Goal: Navigation & Orientation: Find specific page/section

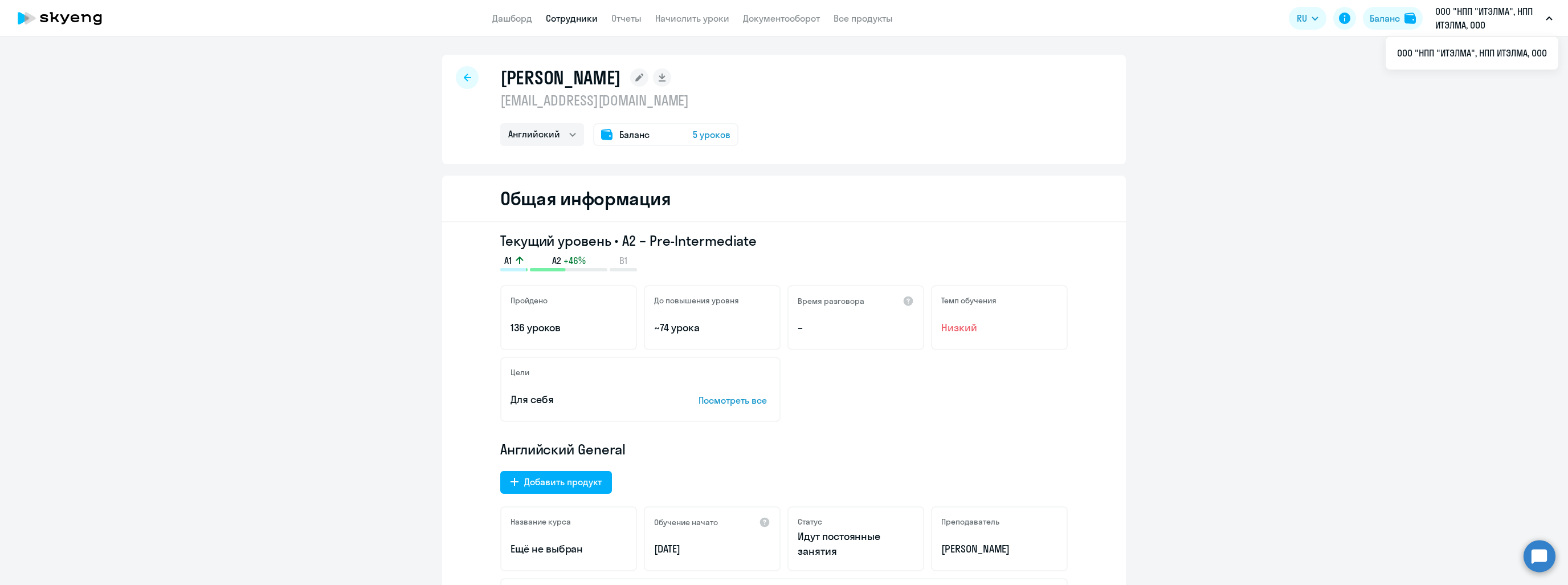
select select "english"
click at [514, 19] on link "Дашборд" at bounding box center [512, 18] width 40 height 11
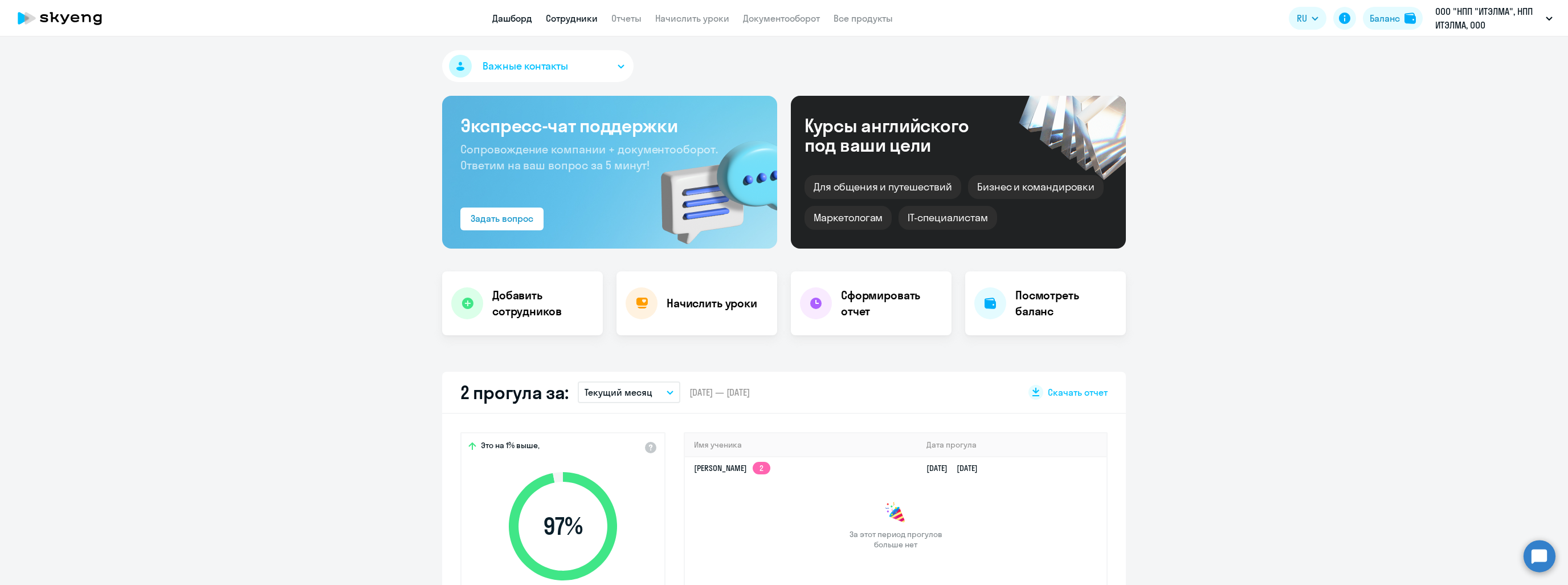
click at [567, 16] on link "Сотрудники" at bounding box center [572, 18] width 52 height 11
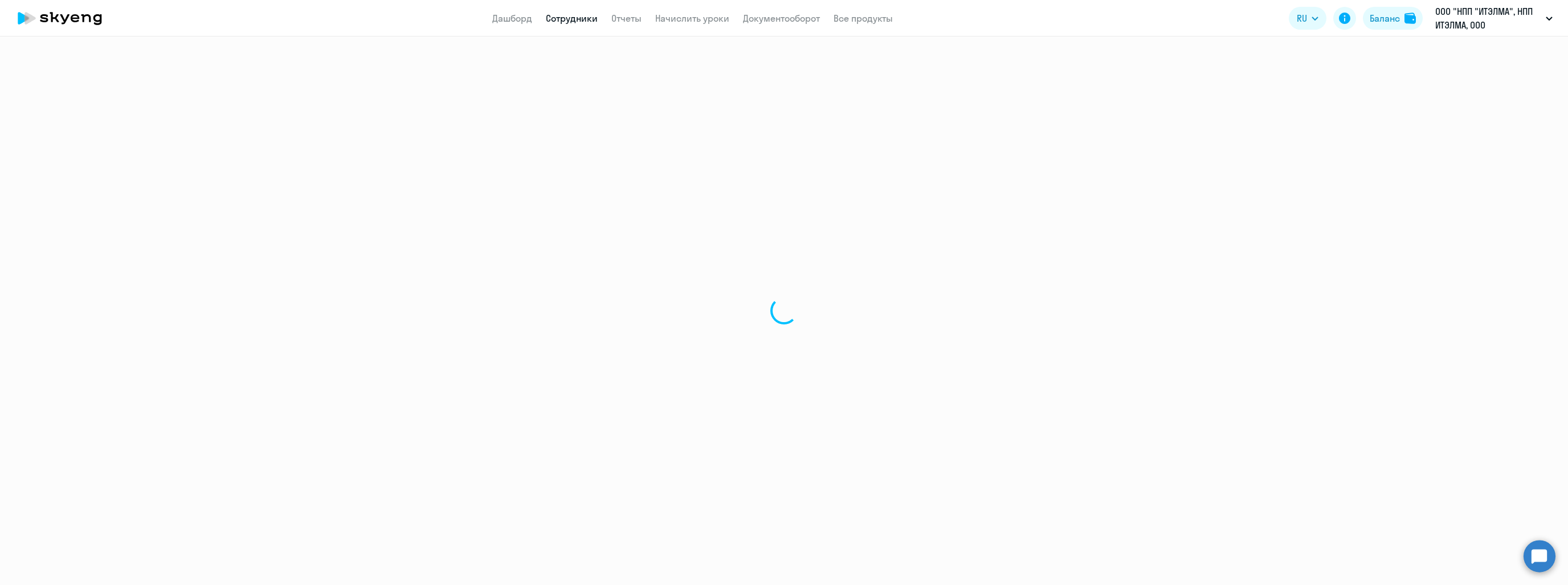
select select "30"
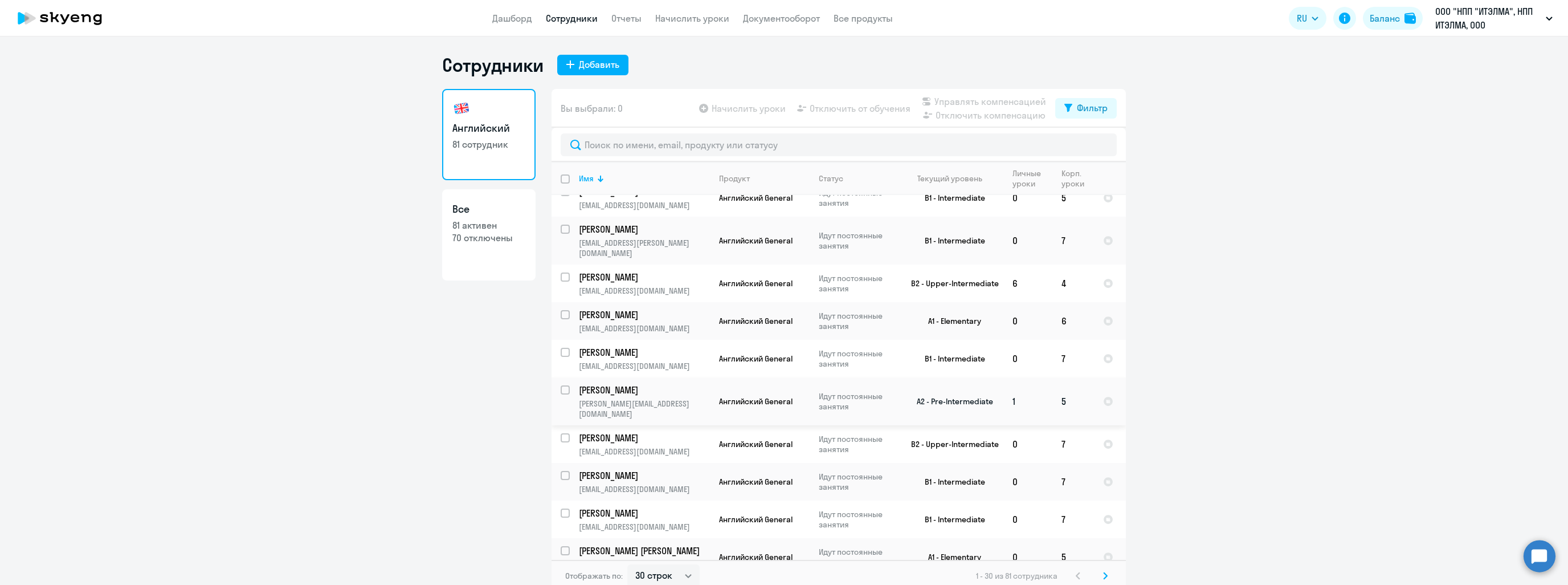
scroll to position [228, 0]
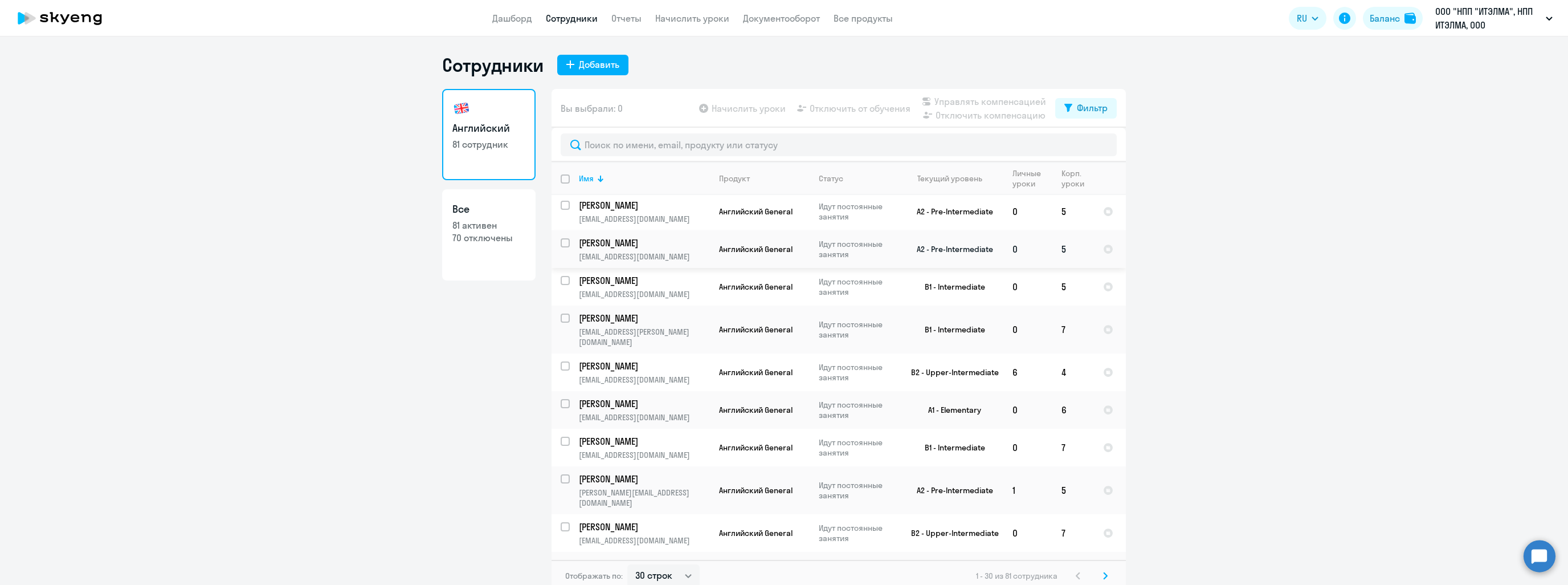
click at [664, 245] on p "[PERSON_NAME]" at bounding box center [643, 243] width 129 height 13
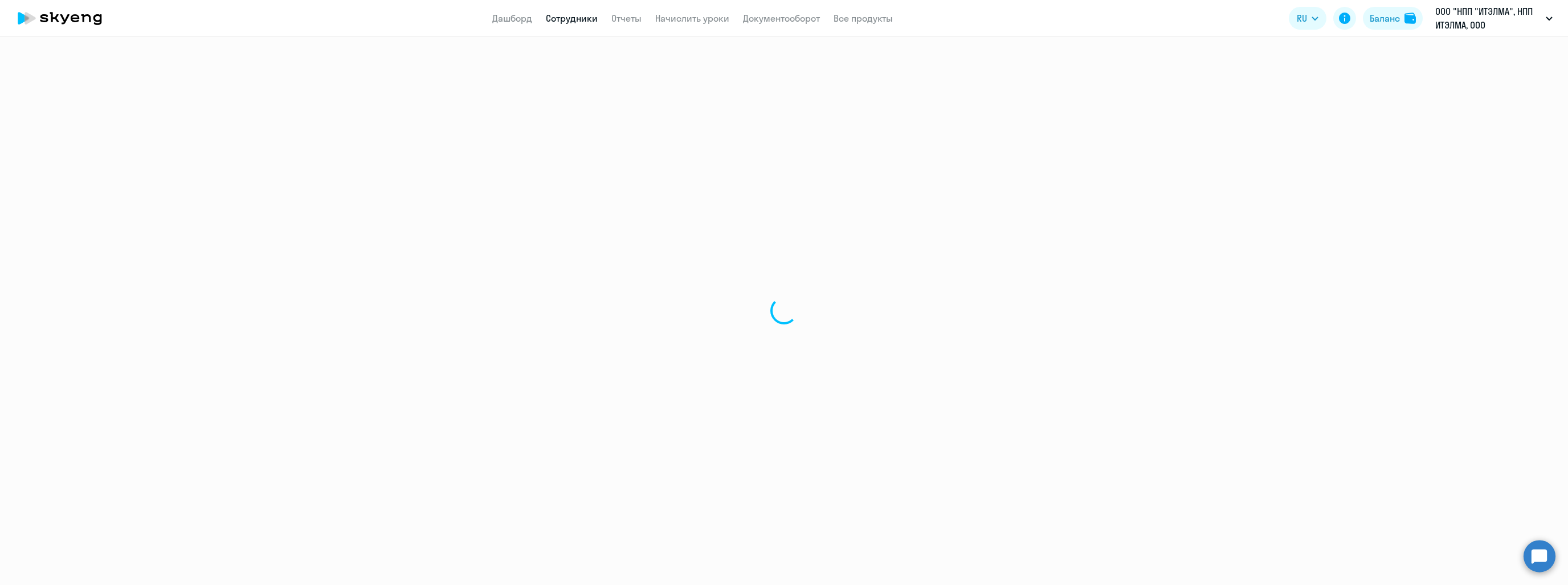
select select "english"
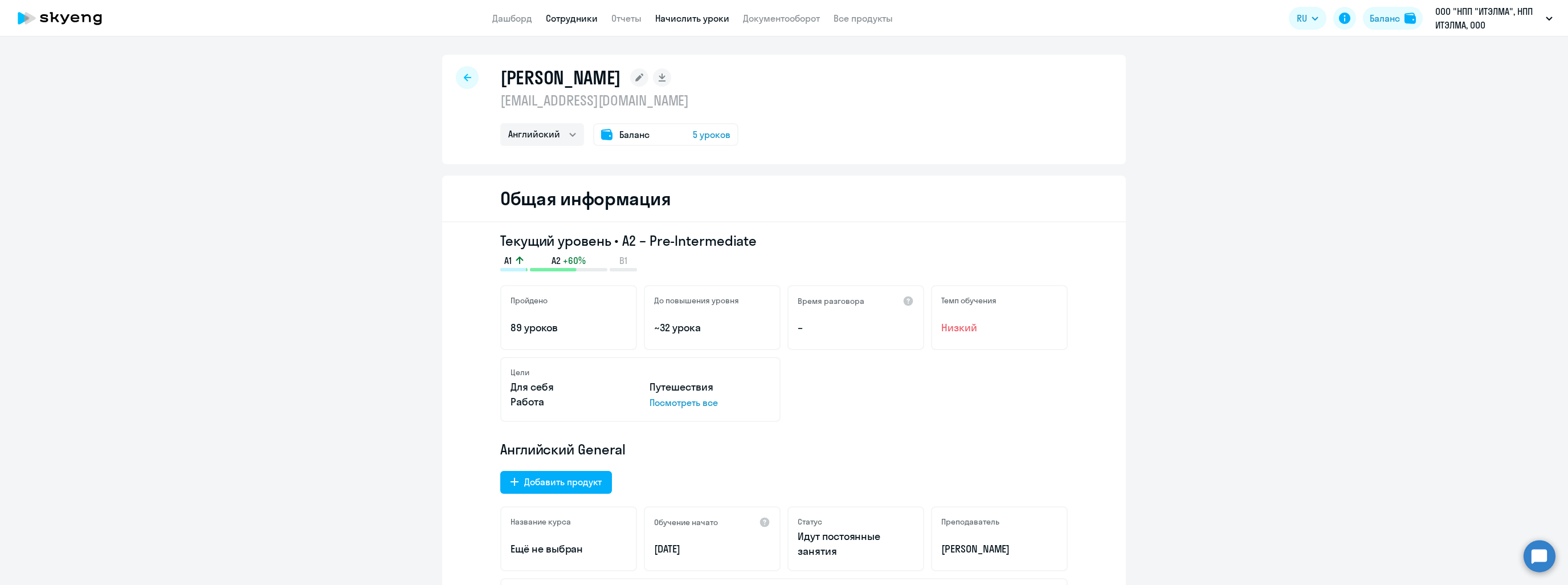
click at [699, 14] on link "Начислить уроки" at bounding box center [692, 18] width 74 height 11
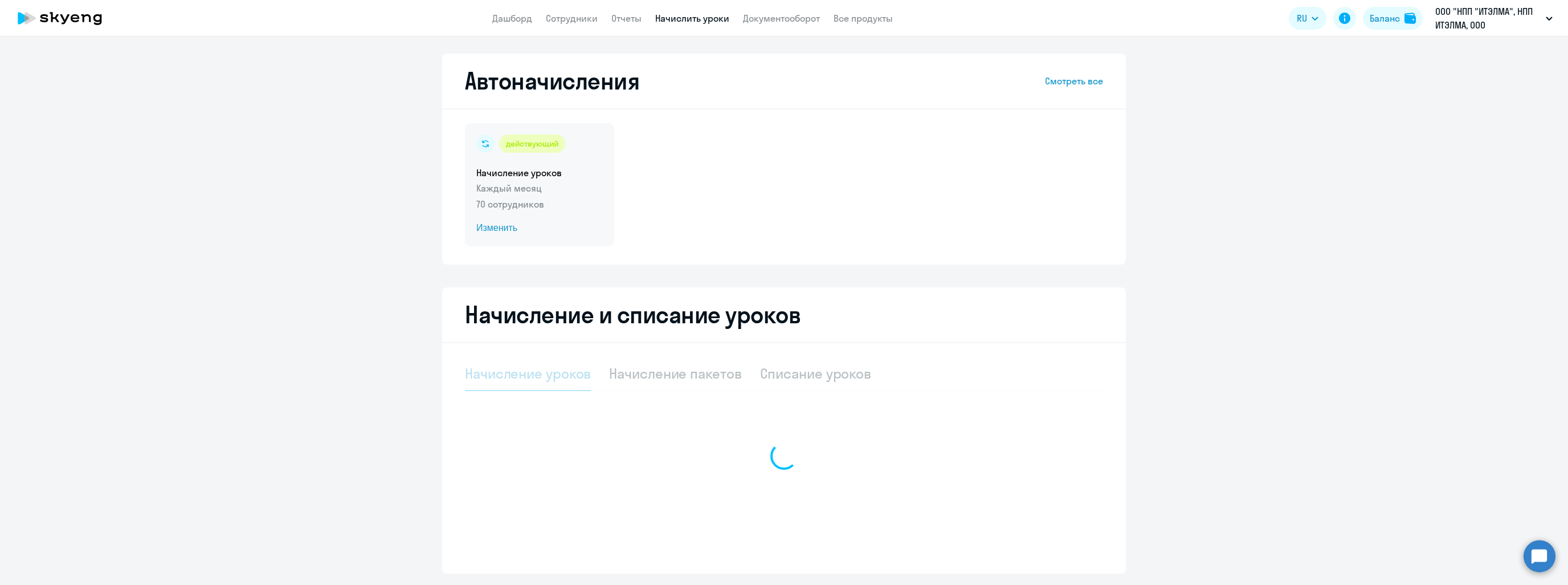
select select "10"
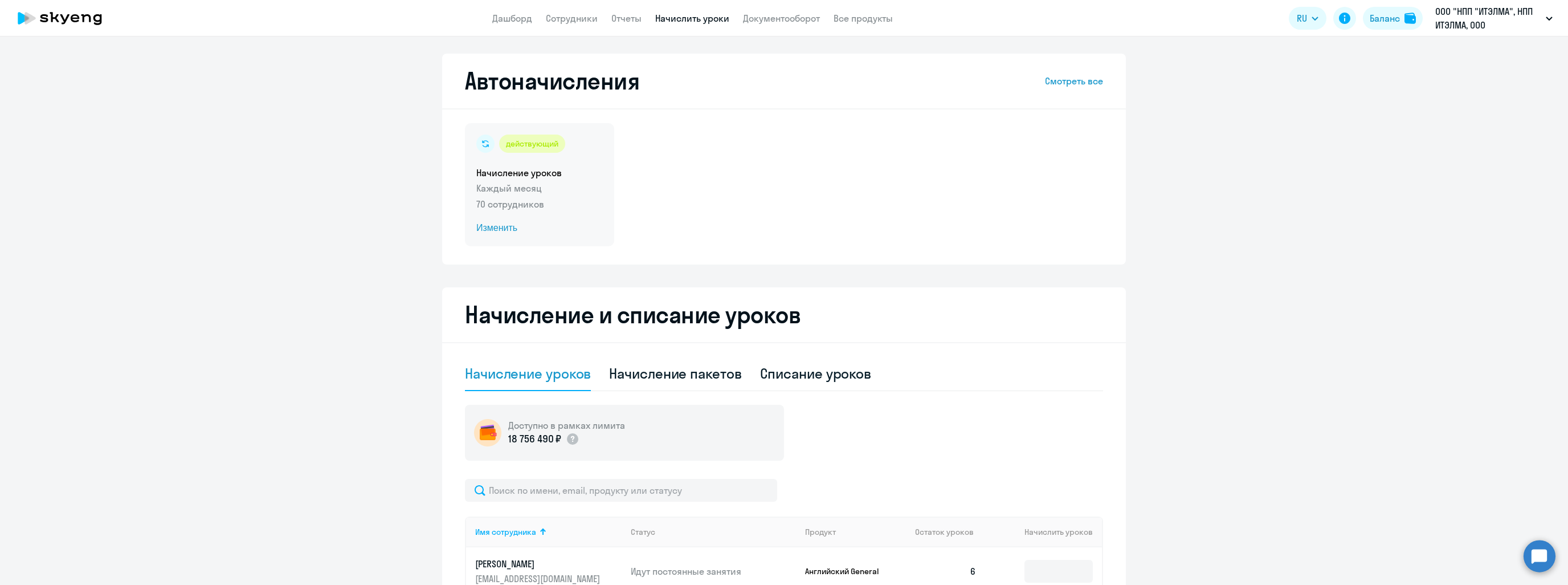
click at [526, 204] on p "70 сотрудников" at bounding box center [540, 204] width 127 height 13
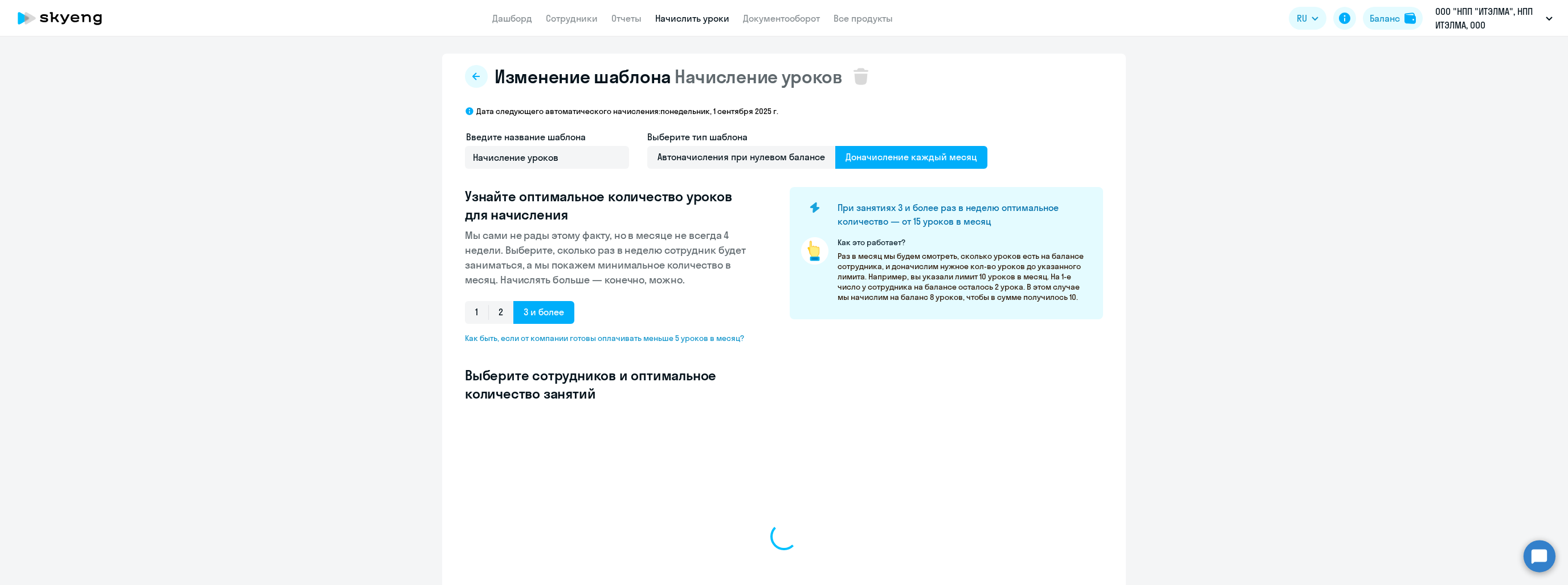
select select "10"
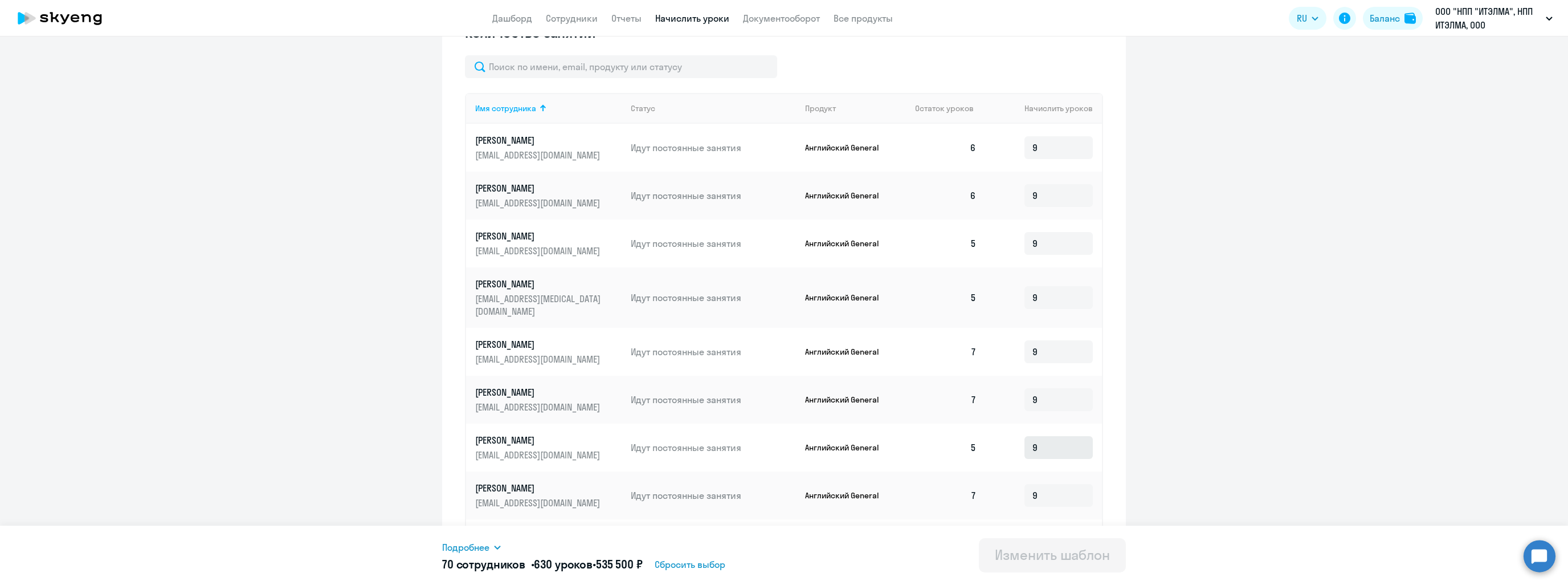
scroll to position [474, 0]
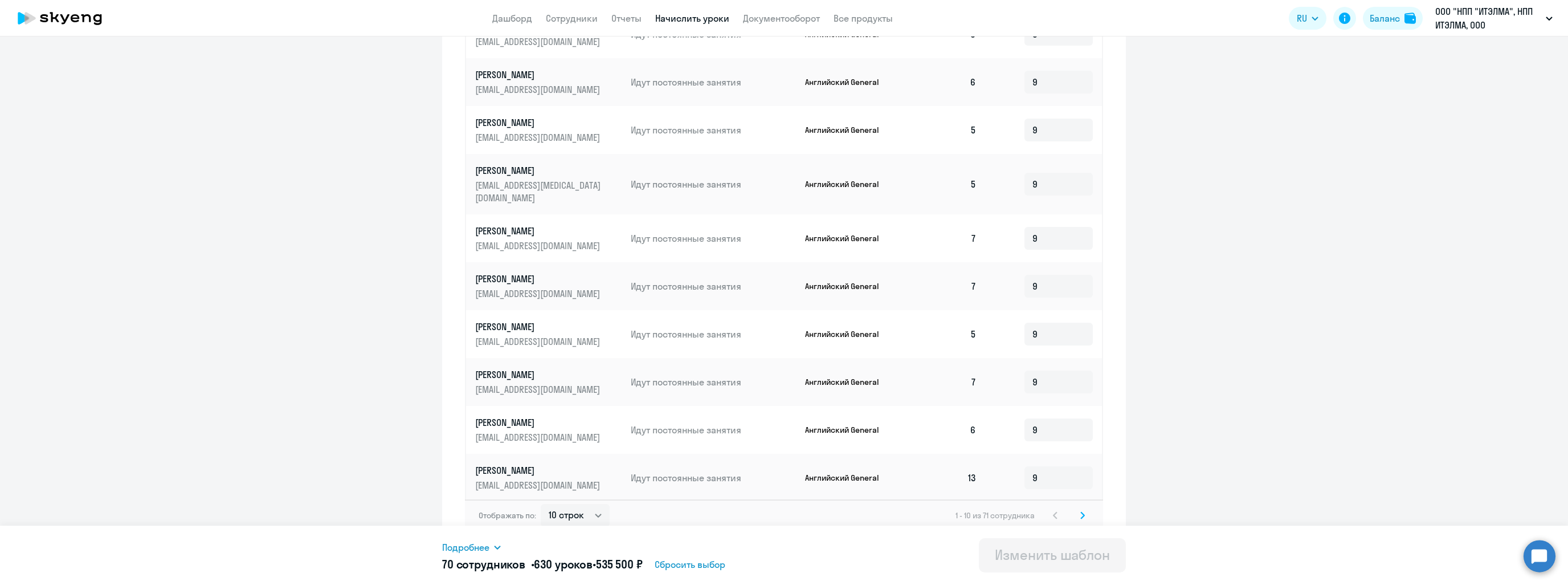
click at [1076, 512] on svg-icon at bounding box center [1082, 515] width 13 height 13
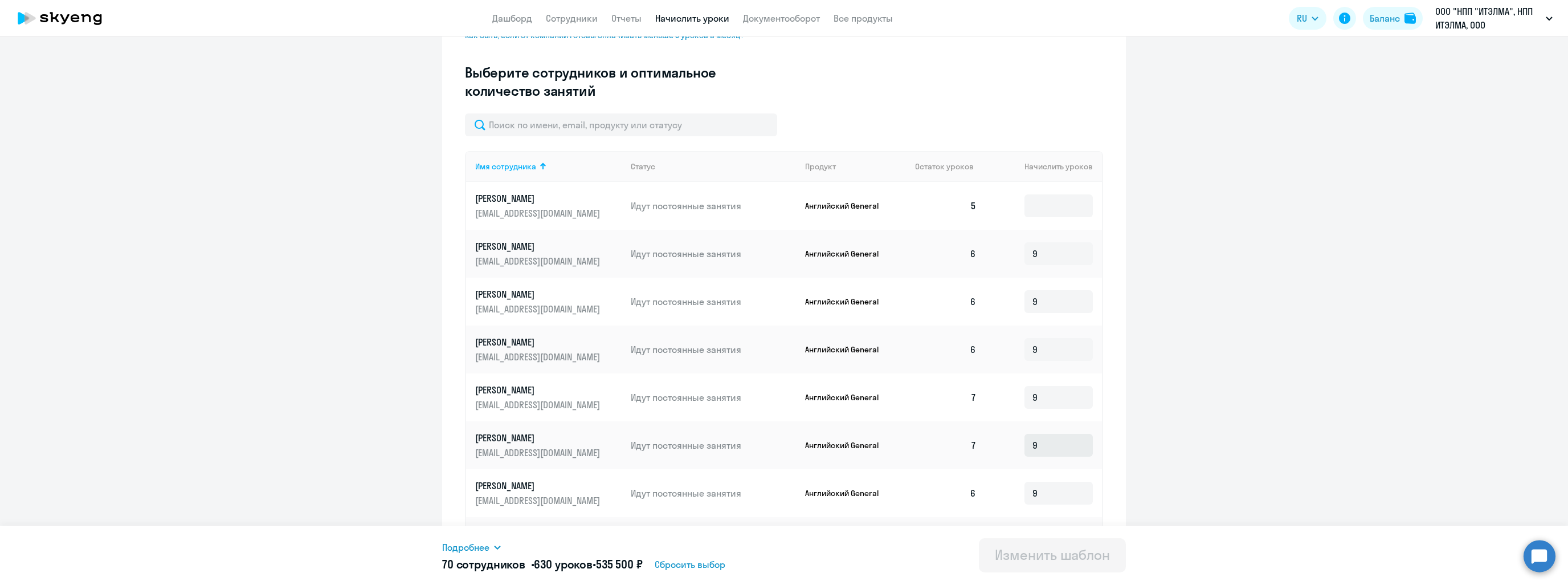
scroll to position [303, 0]
click at [1048, 211] on input at bounding box center [1058, 205] width 68 height 23
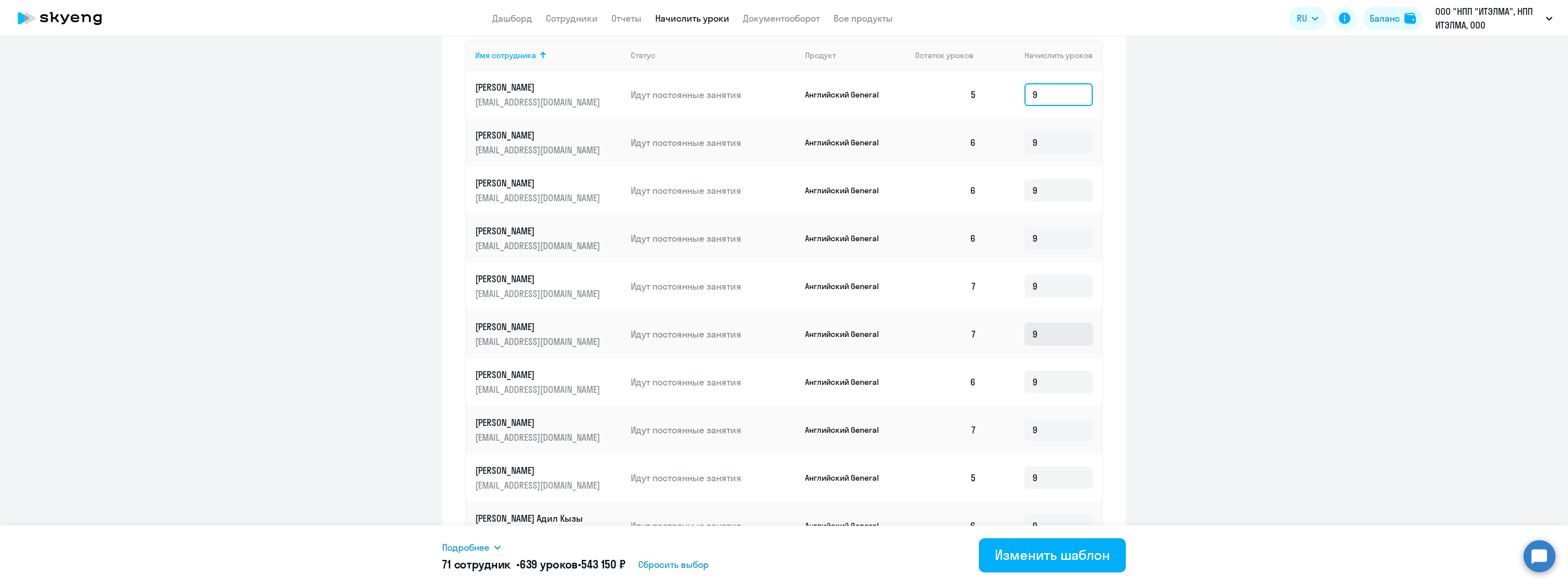
scroll to position [474, 0]
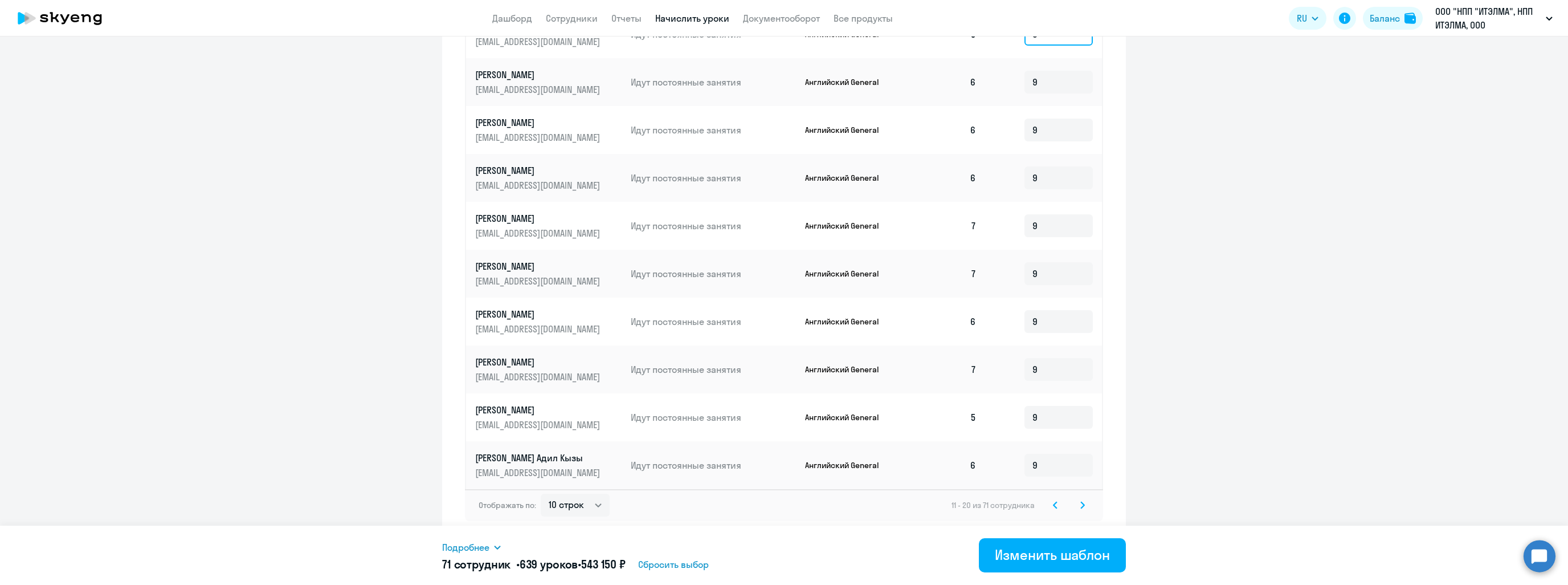
type input "9"
click at [1081, 506] on icon at bounding box center [1083, 505] width 4 height 8
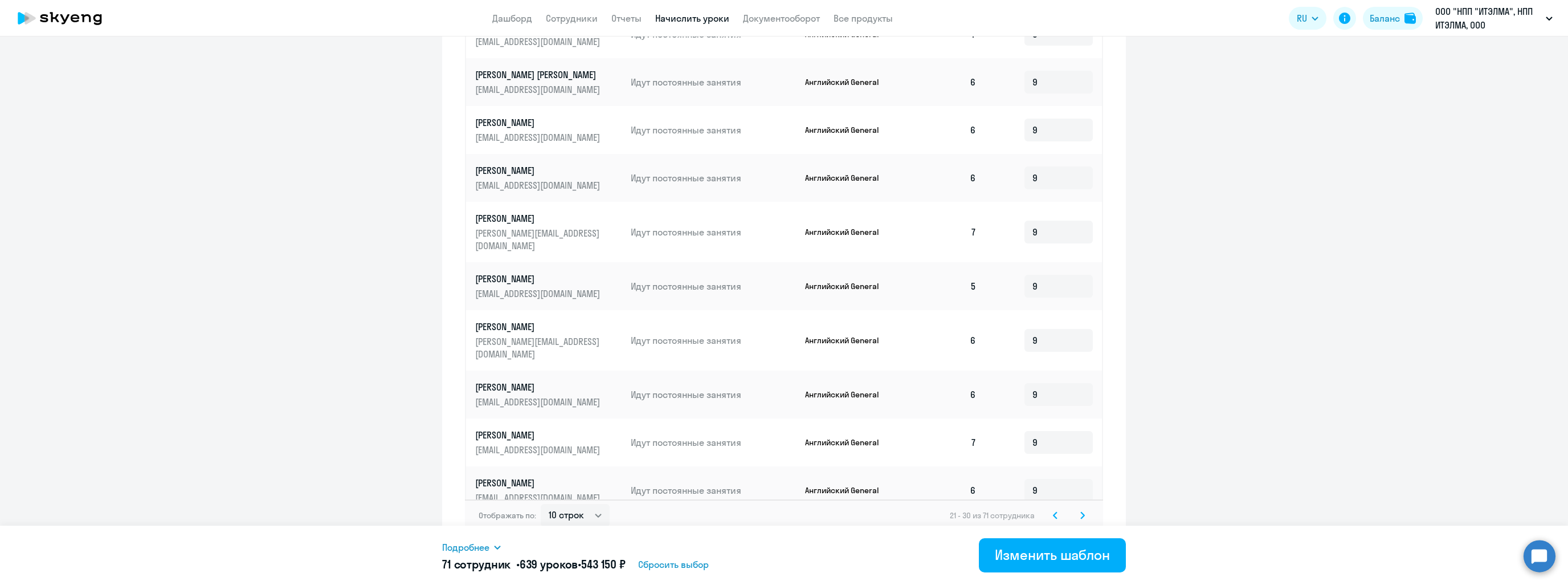
click at [1081, 512] on icon at bounding box center [1083, 515] width 4 height 6
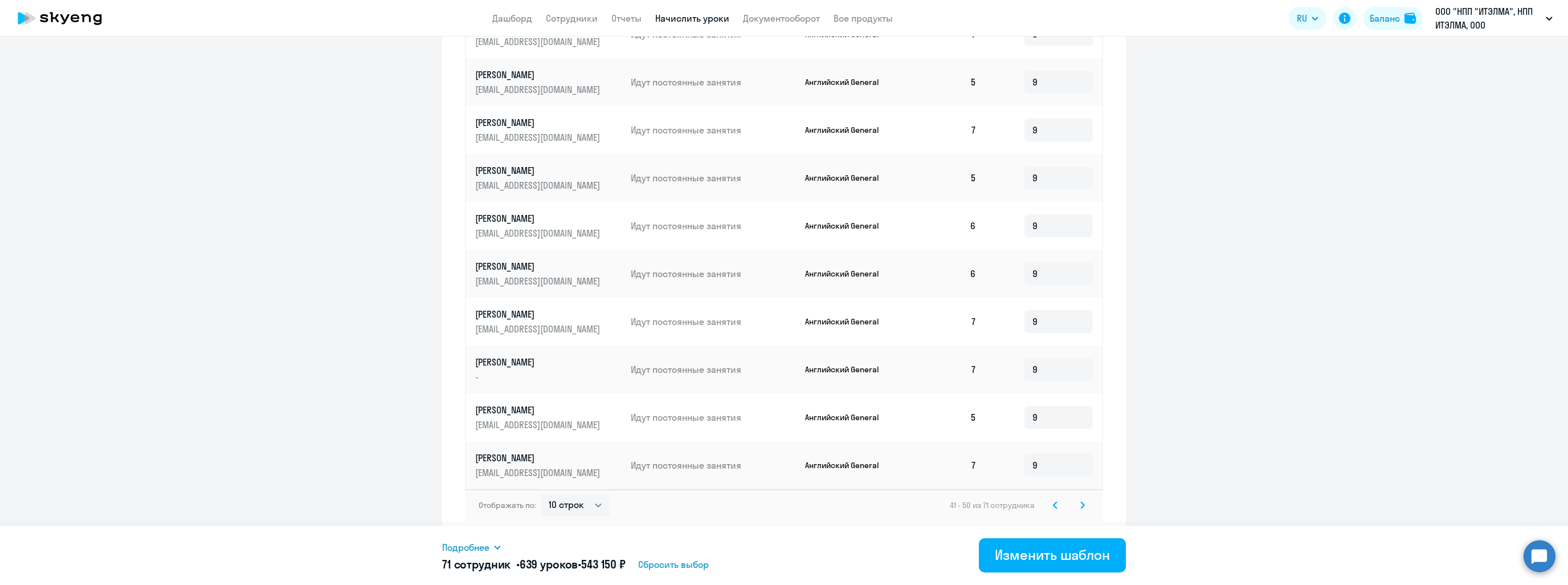
click at [1078, 498] on svg-icon at bounding box center [1082, 505] width 13 height 13
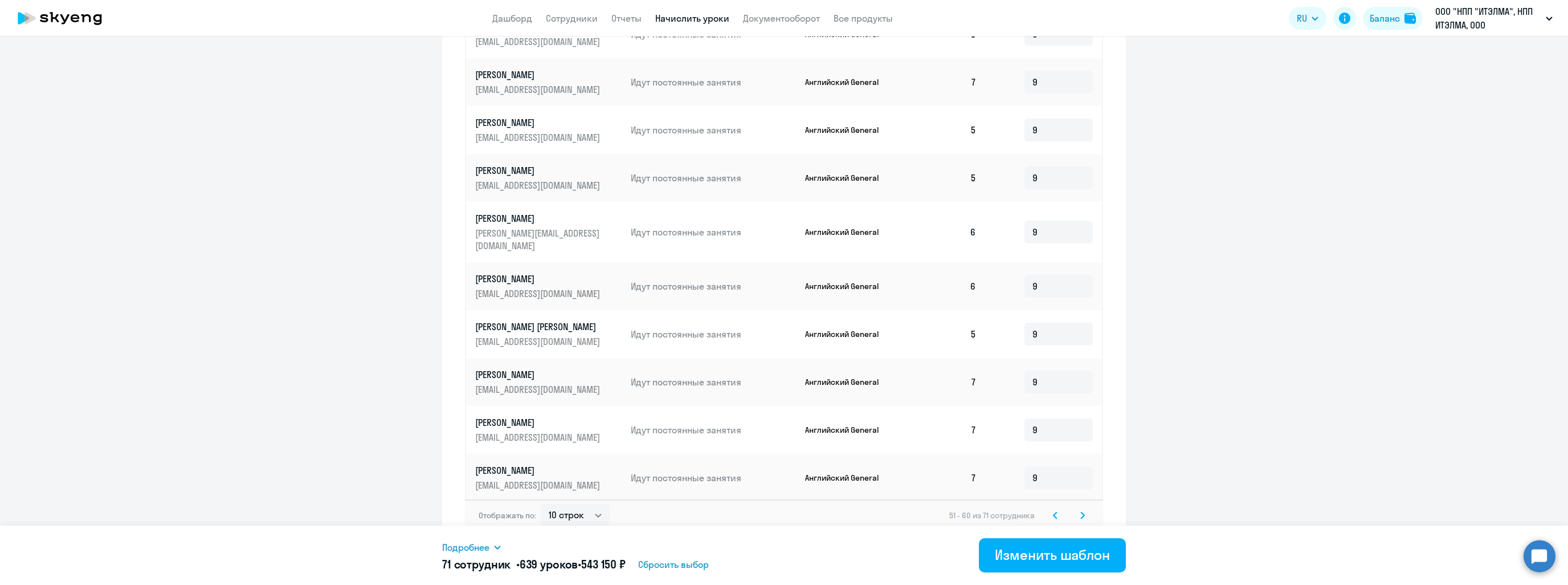
click at [1076, 509] on svg-icon at bounding box center [1082, 515] width 13 height 13
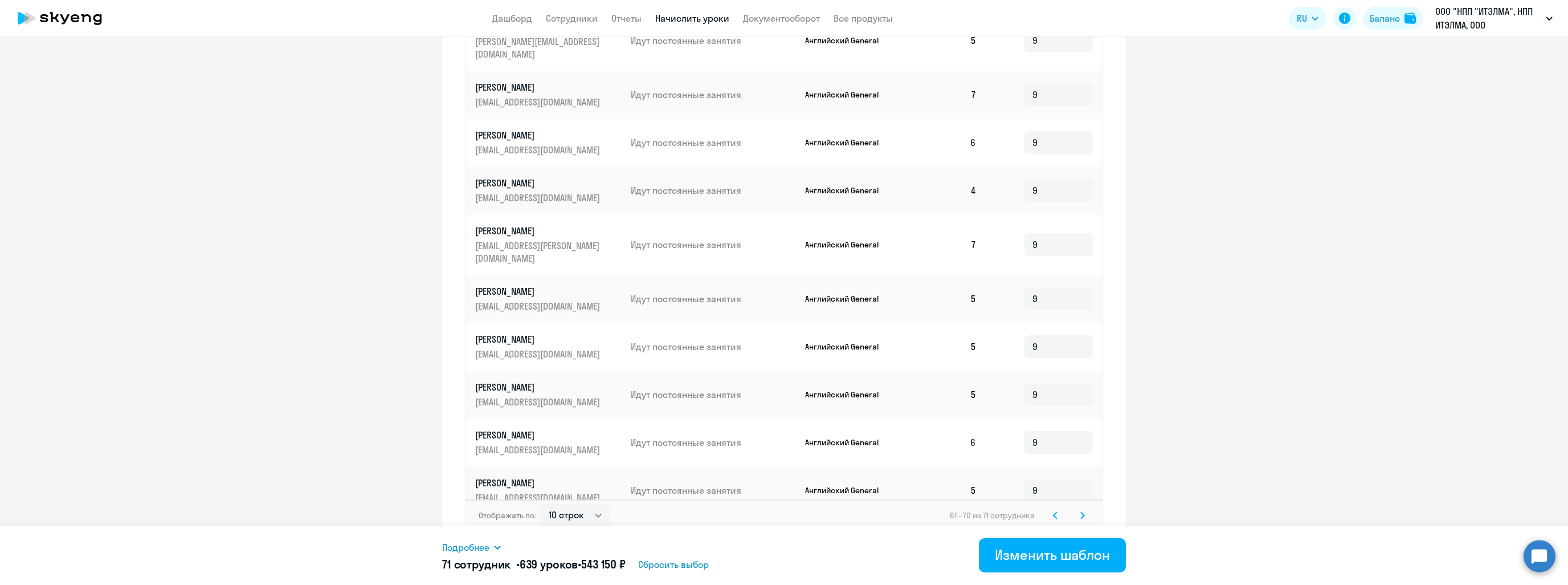
click at [1081, 509] on svg-icon at bounding box center [1082, 515] width 13 height 13
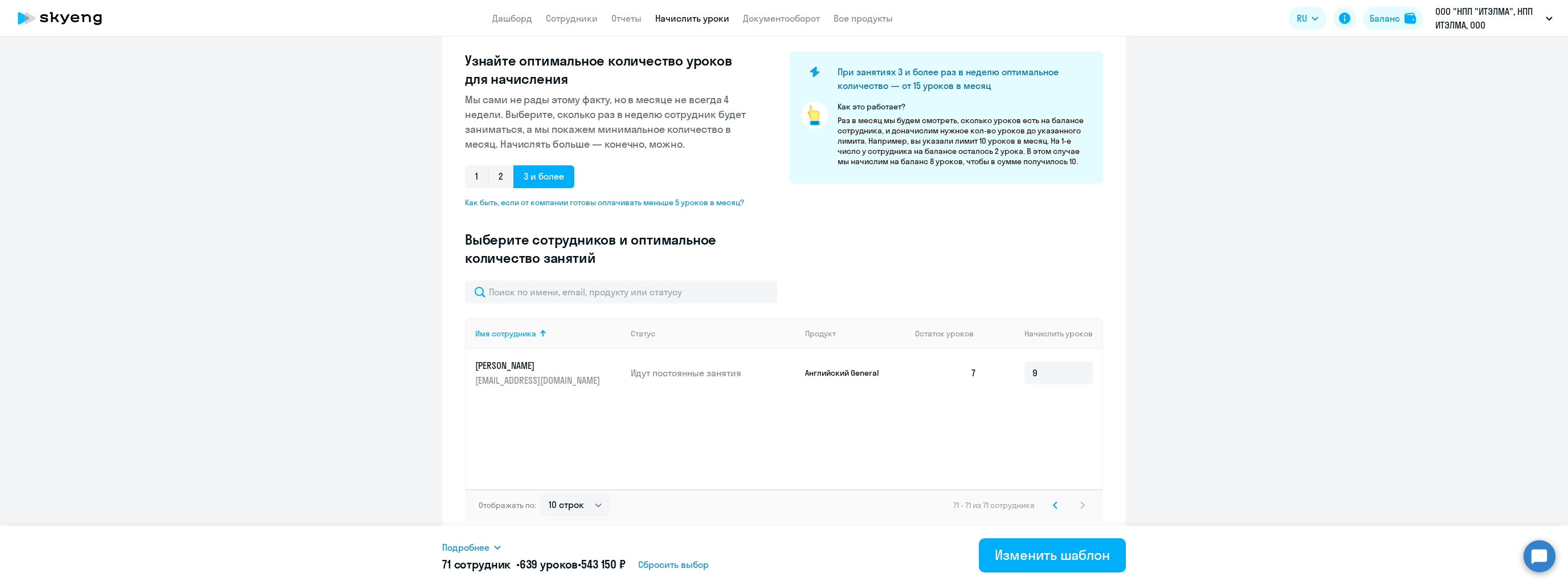
scroll to position [136, 0]
click at [1026, 562] on div "Изменить шаблон" at bounding box center [1052, 555] width 115 height 18
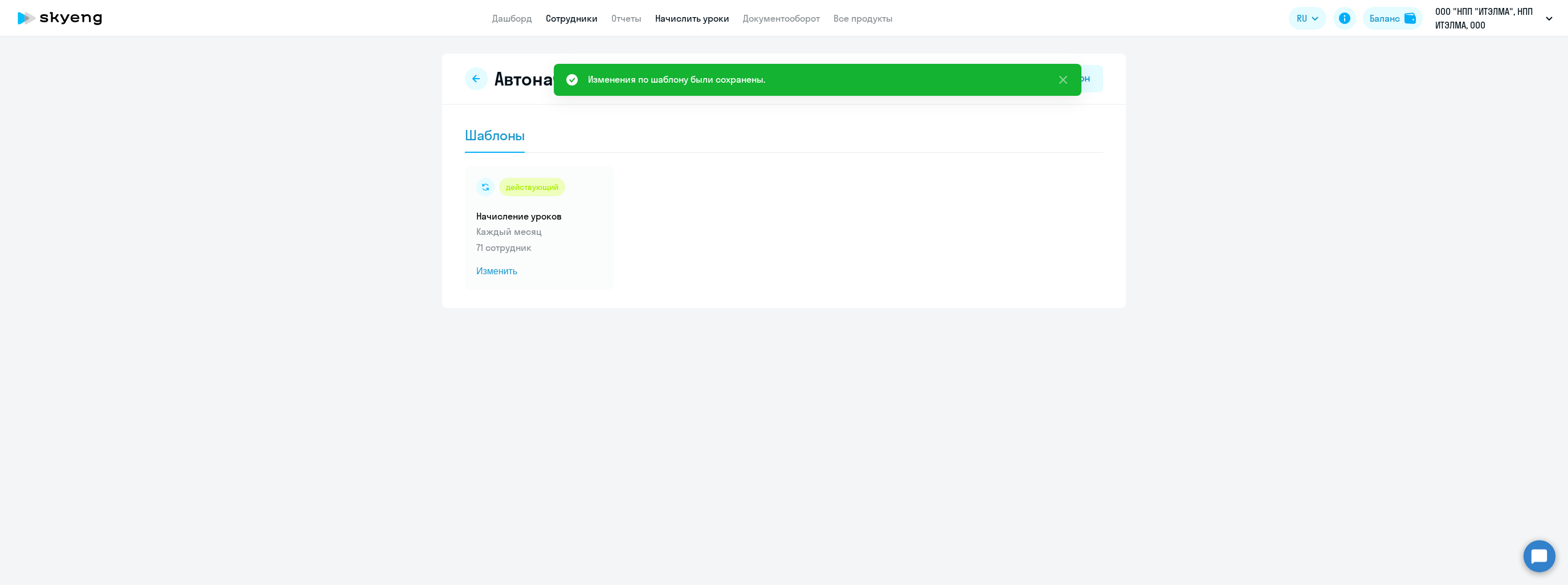
click at [578, 23] on link "Сотрудники" at bounding box center [572, 18] width 52 height 11
select select "30"
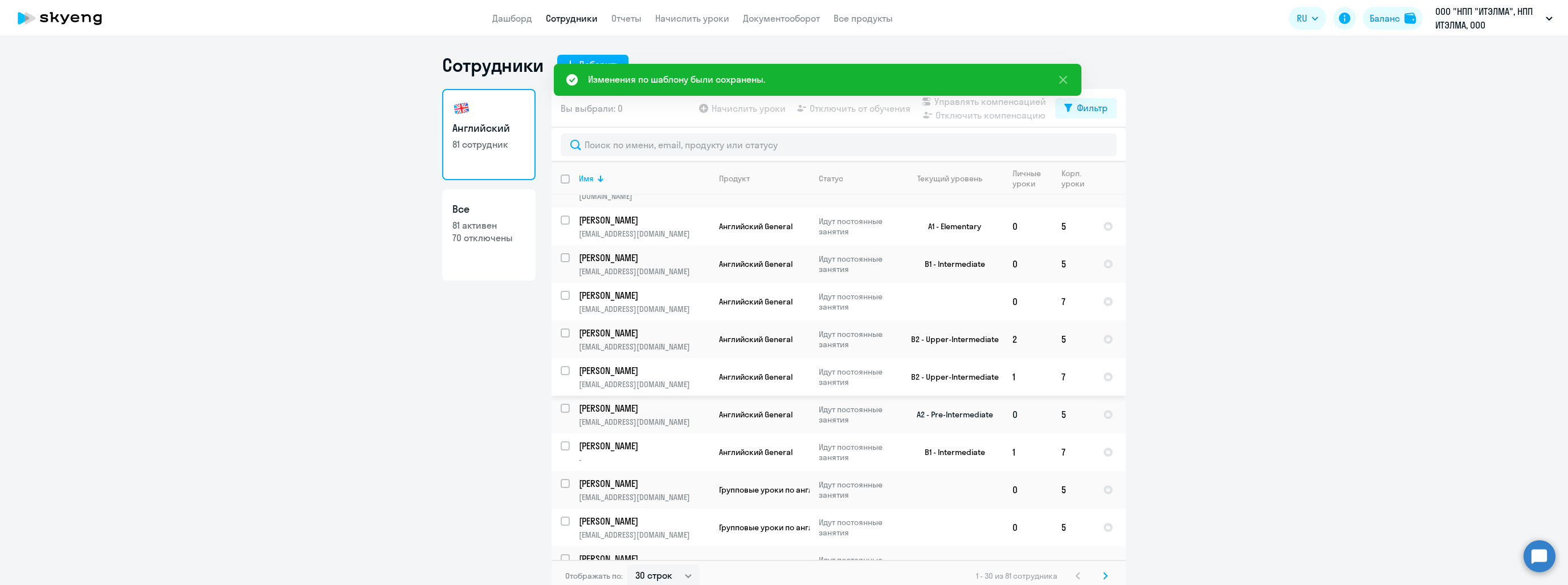
scroll to position [7, 0]
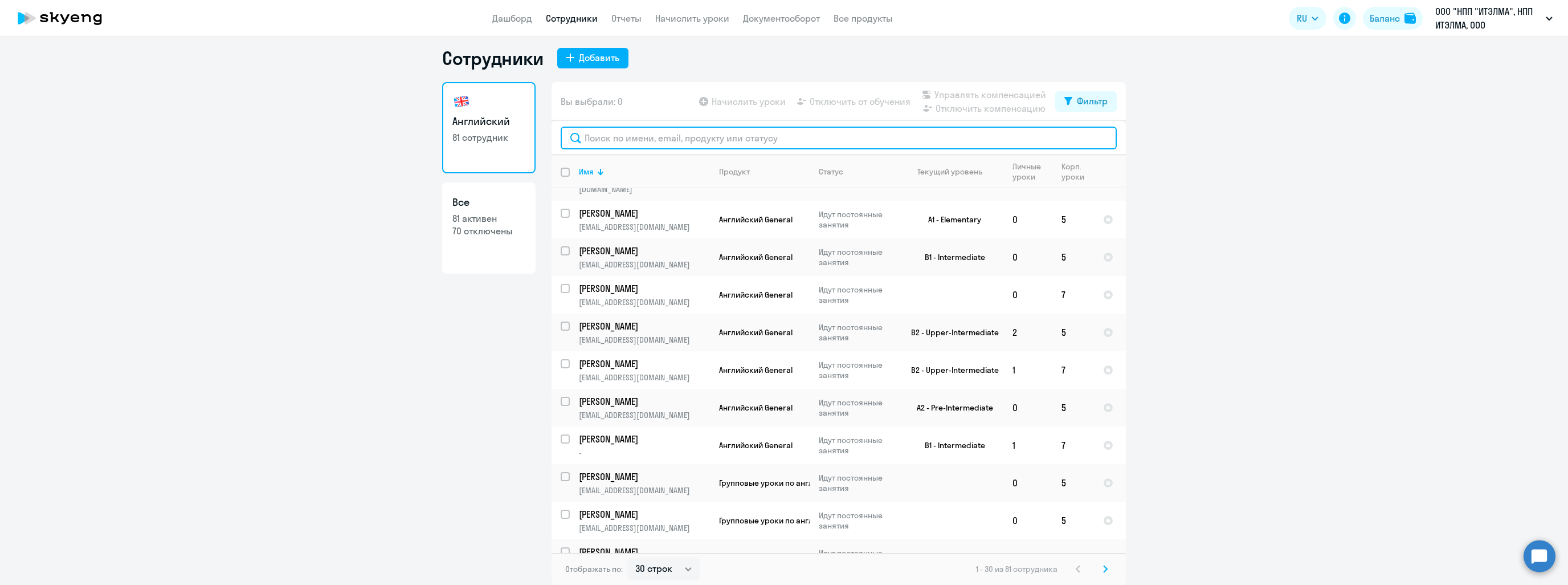
click at [659, 149] on div at bounding box center [838, 137] width 574 height 35
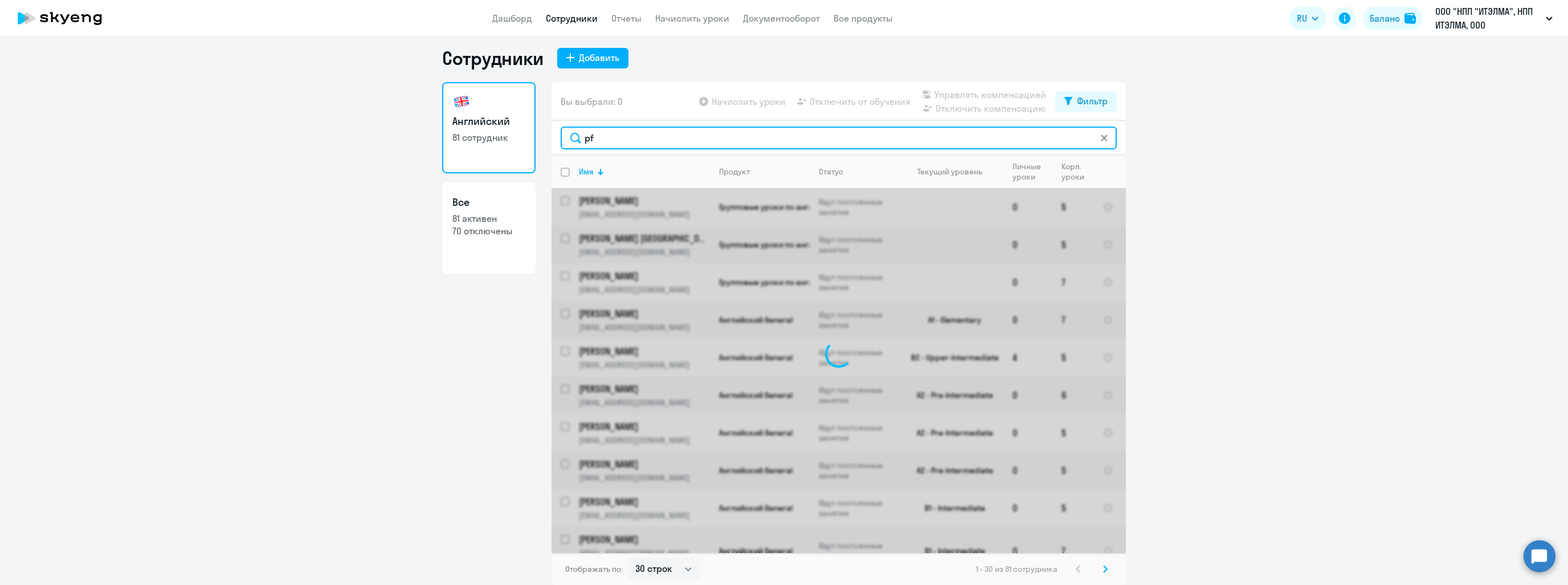
scroll to position [0, 0]
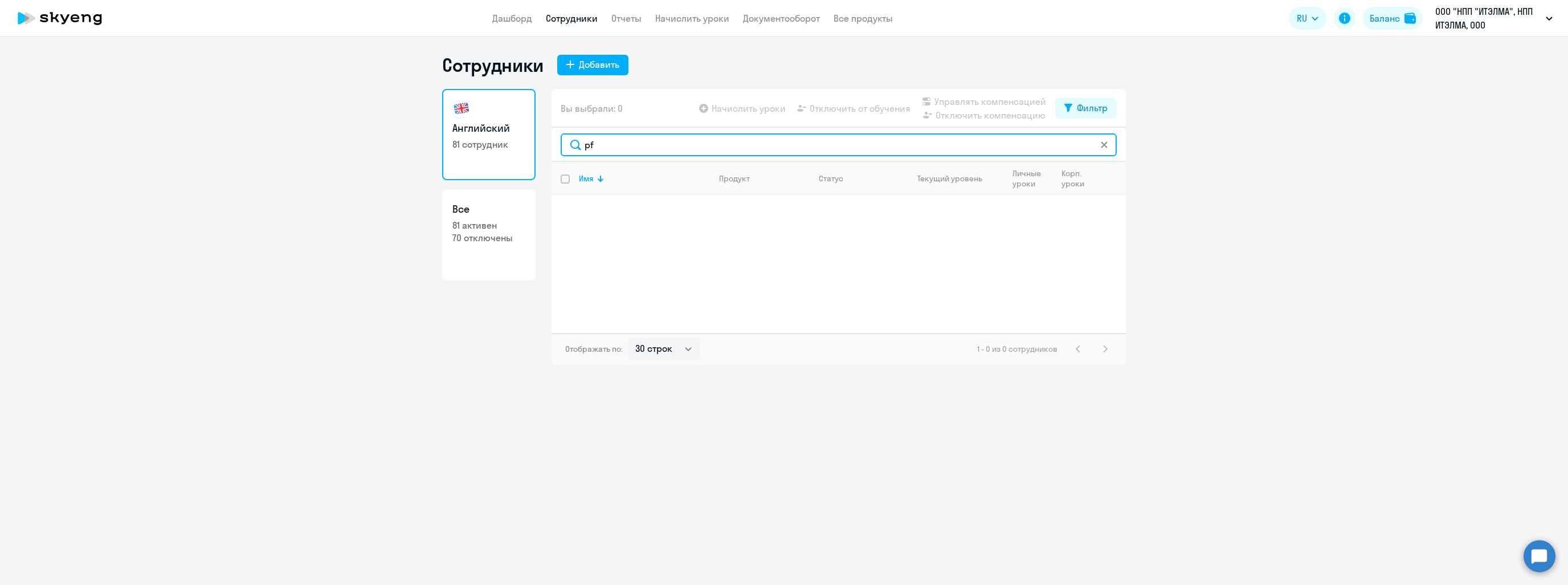
type input "p"
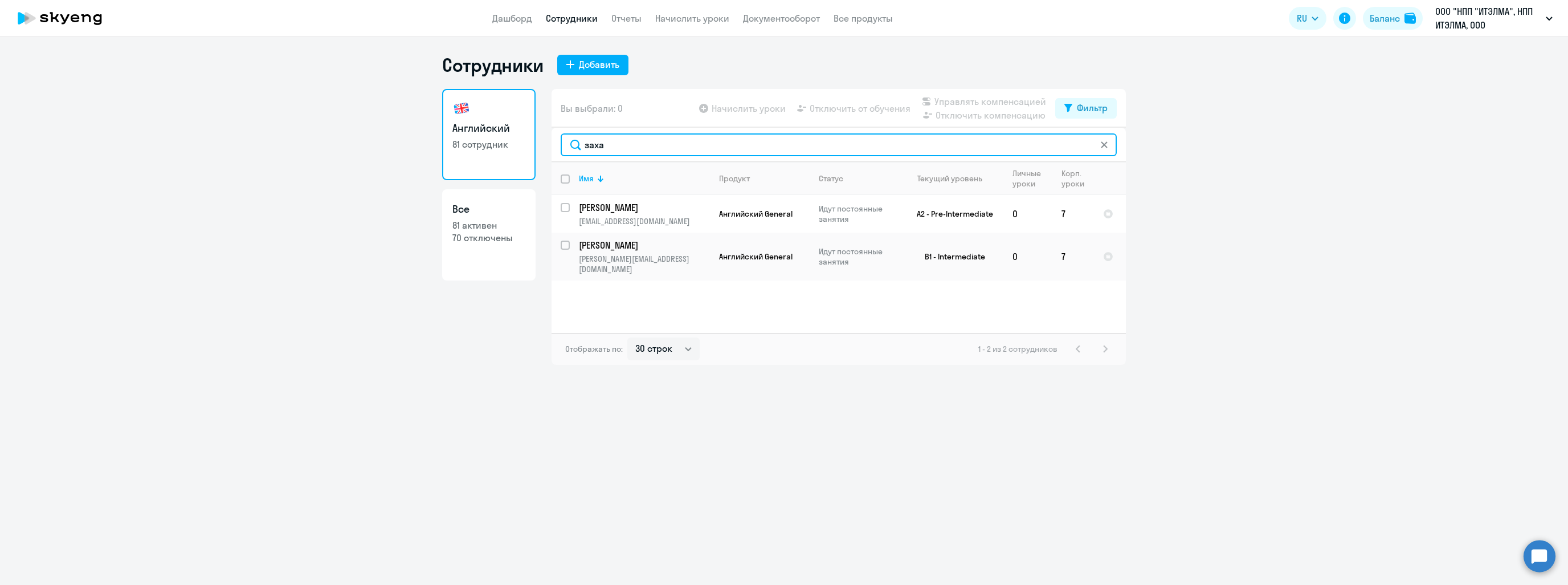
type input "заха"
click at [773, 18] on link "Документооборот" at bounding box center [781, 18] width 77 height 11
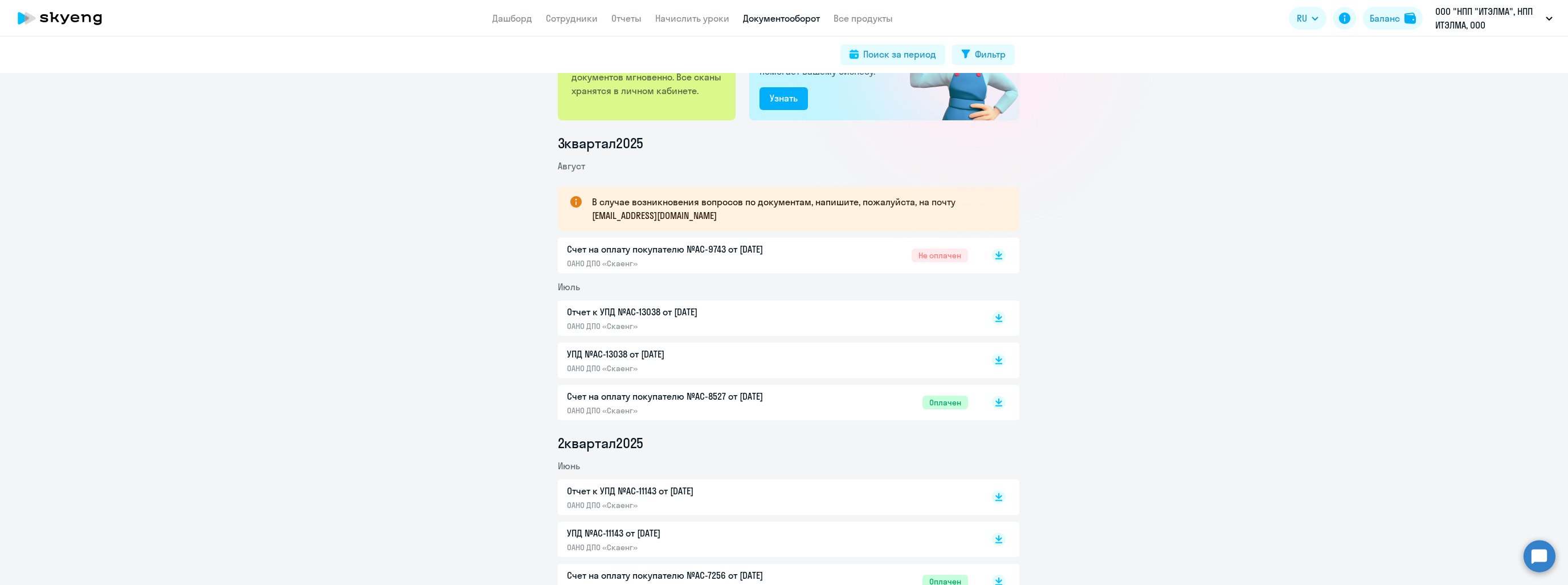
scroll to position [171, 0]
